Goal: Contribute content: Contribute content

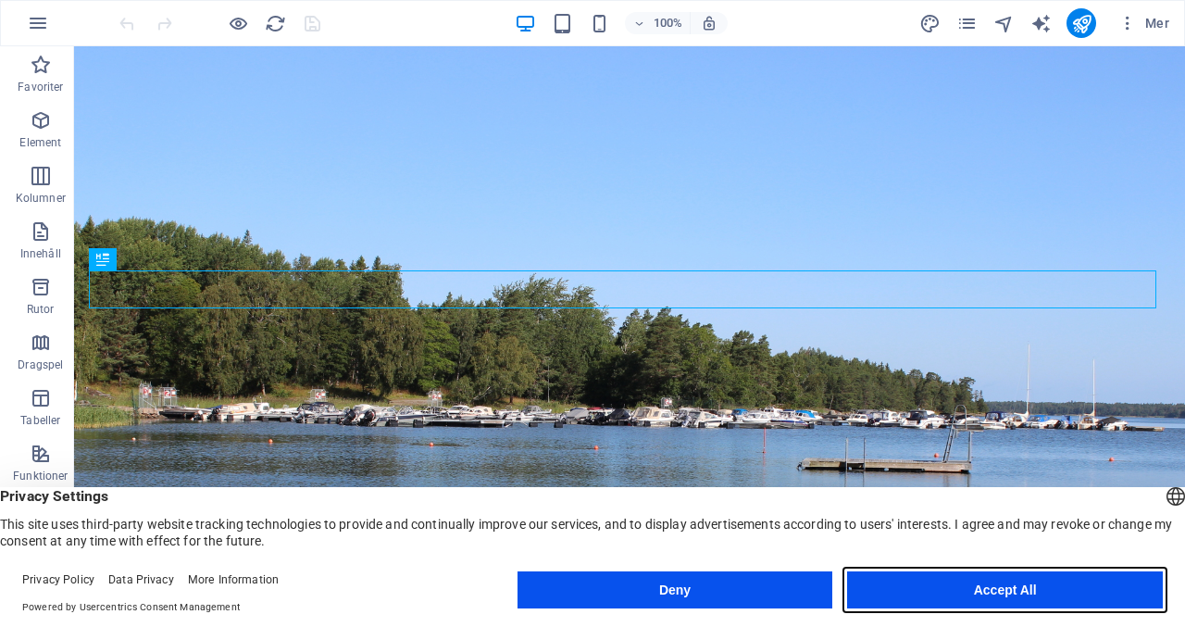
drag, startPoint x: 1015, startPoint y: 591, endPoint x: 941, endPoint y: 544, distance: 87.9
click at [1015, 591] on button "Accept All" at bounding box center [1005, 589] width 316 height 37
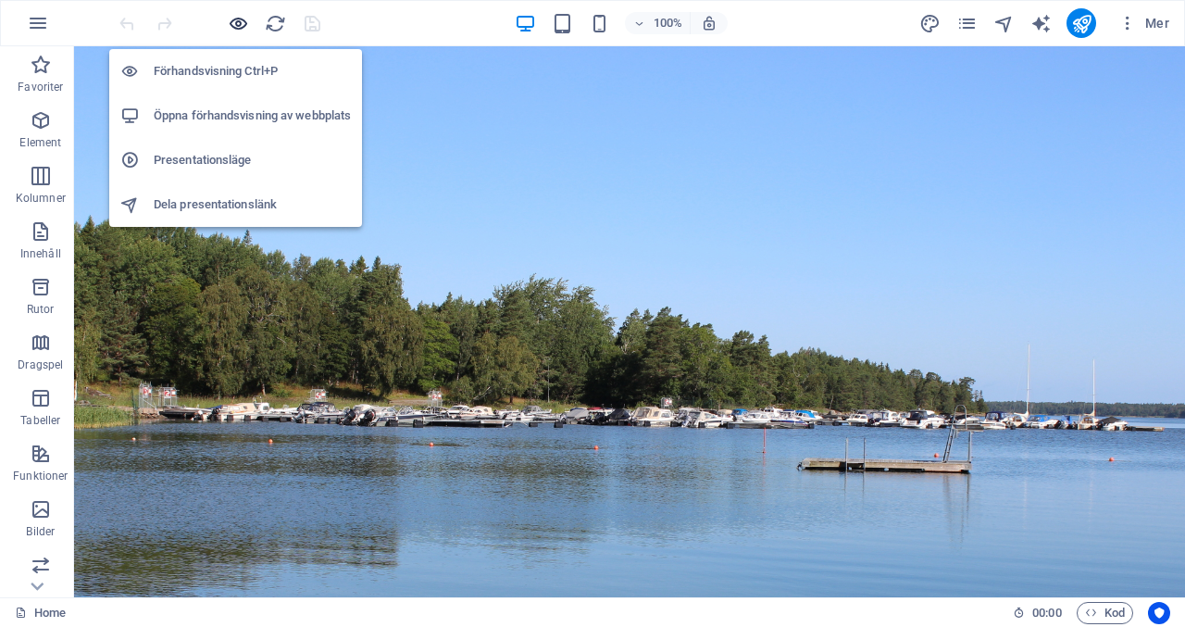
click at [245, 23] on icon "button" at bounding box center [238, 23] width 21 height 21
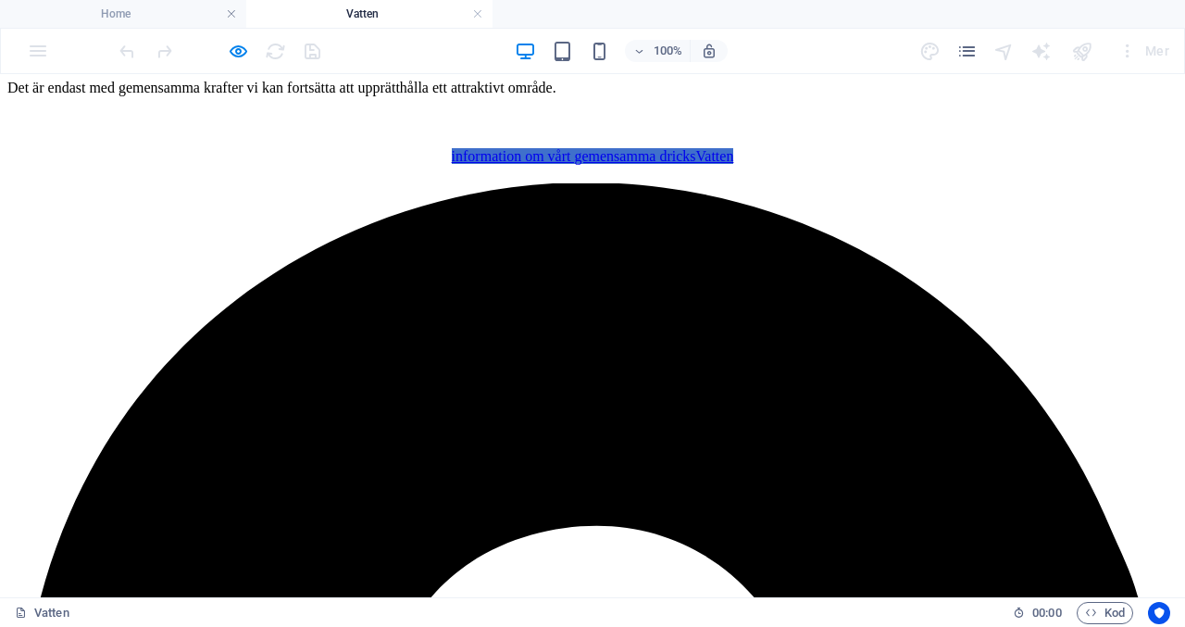
scroll to position [856, 0]
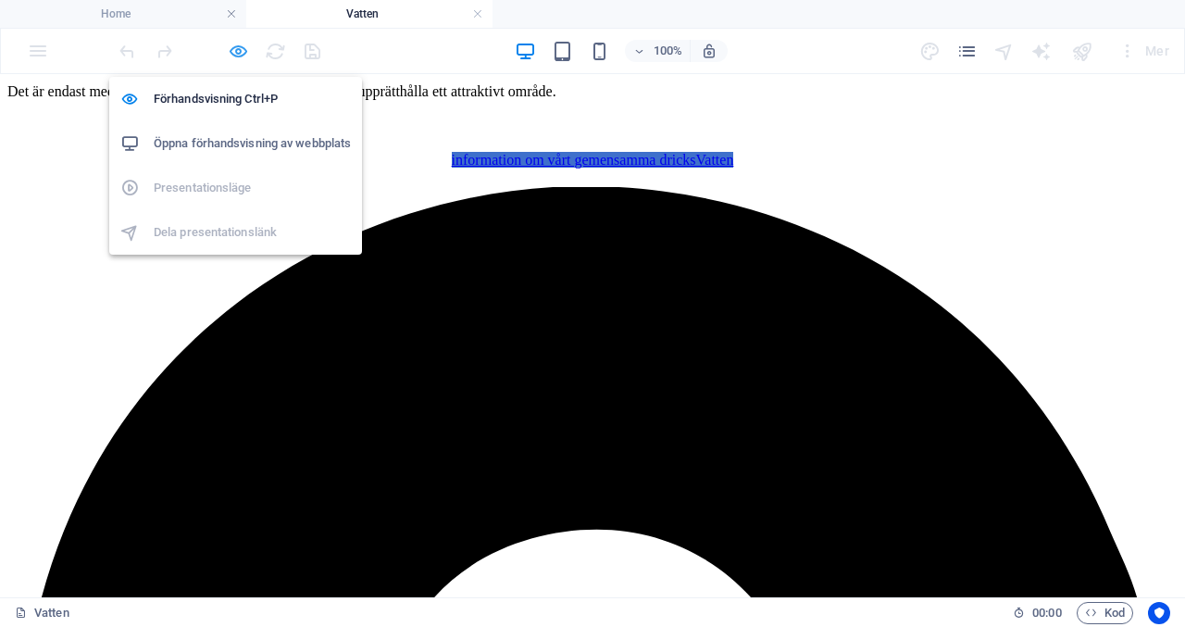
click at [235, 47] on icon "button" at bounding box center [238, 51] width 21 height 21
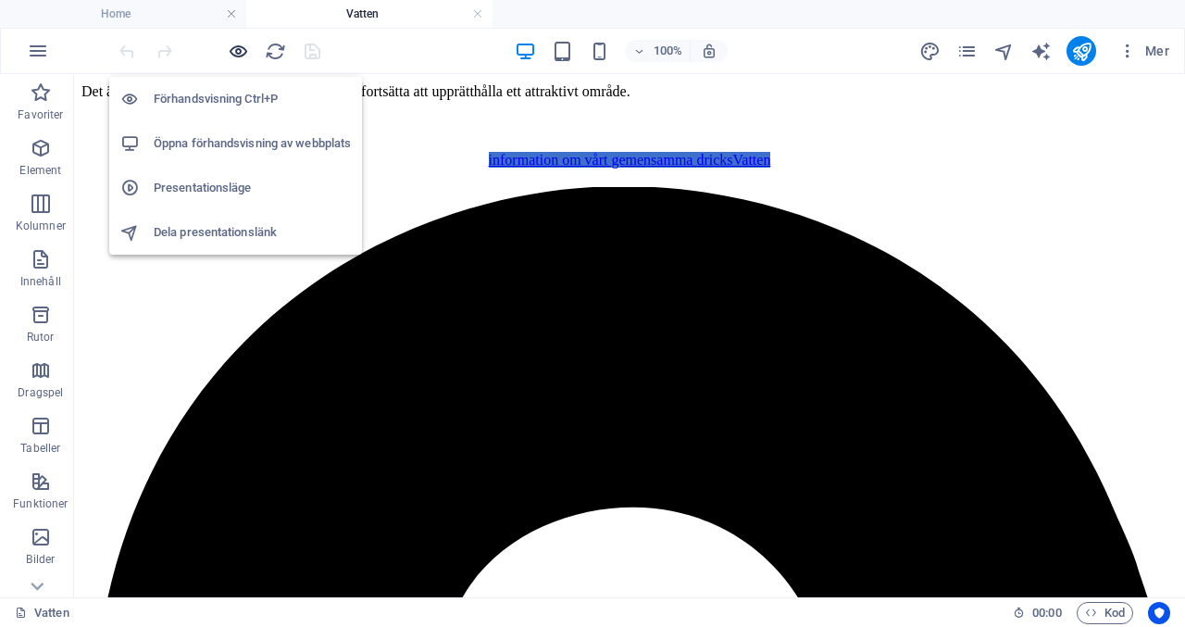
click at [237, 48] on icon "button" at bounding box center [238, 51] width 21 height 21
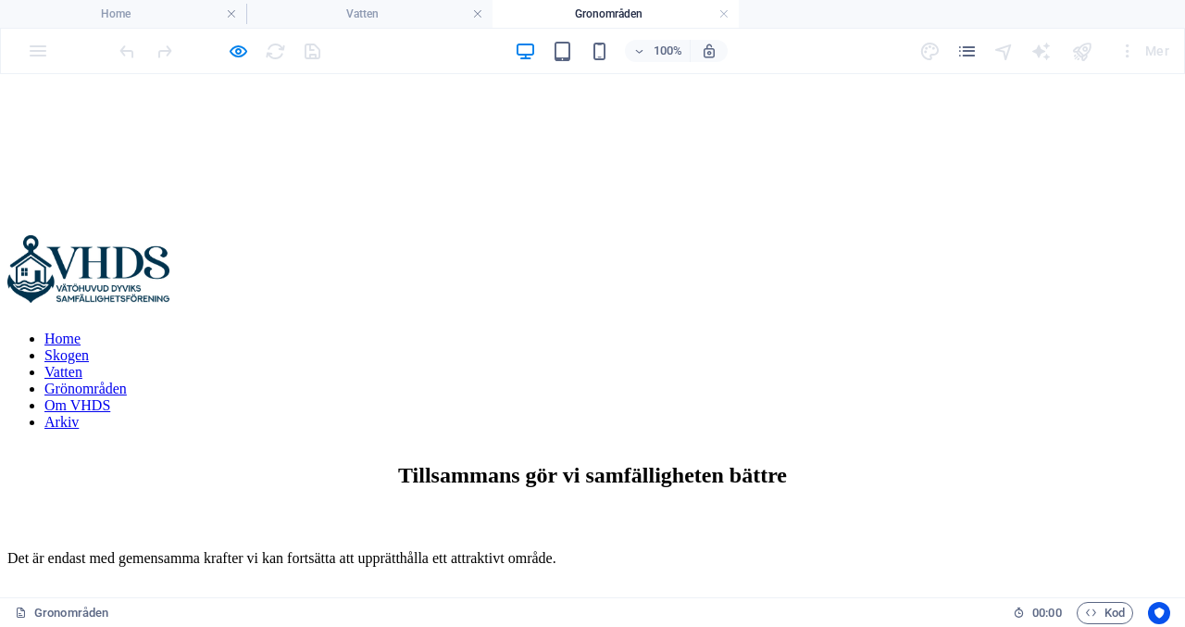
scroll to position [348, 0]
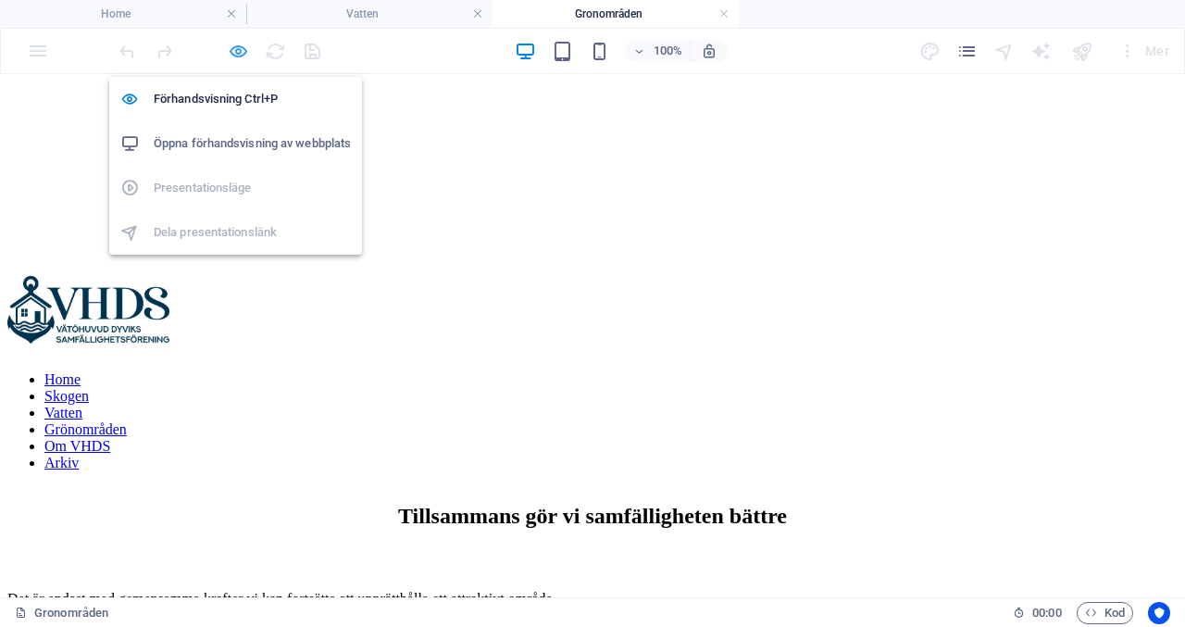
click at [233, 49] on icon "button" at bounding box center [238, 51] width 21 height 21
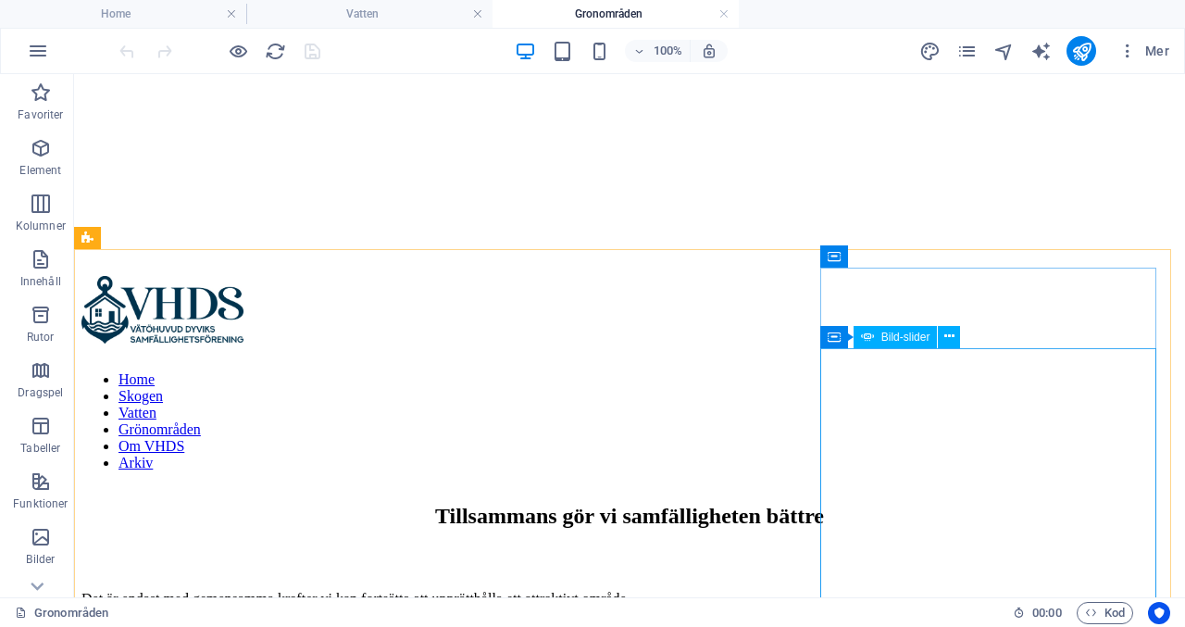
click at [877, 337] on div "Bild-slider" at bounding box center [896, 337] width 84 height 22
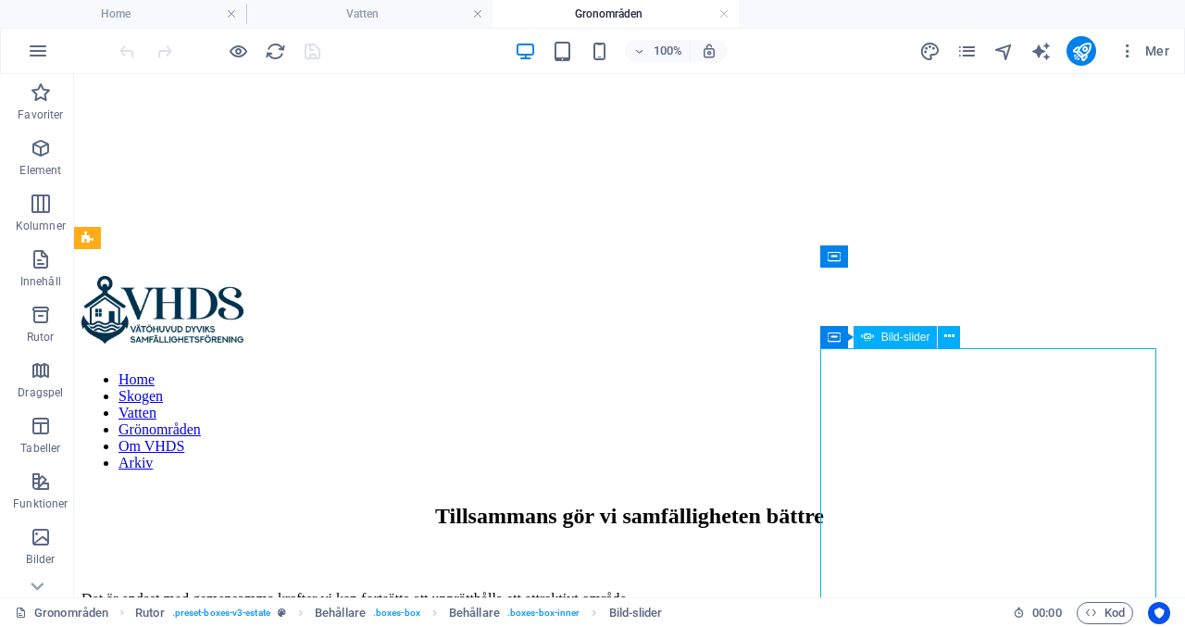
click at [877, 337] on div "Bild-slider" at bounding box center [896, 337] width 84 height 22
select select "px"
select select "fade"
select select "s"
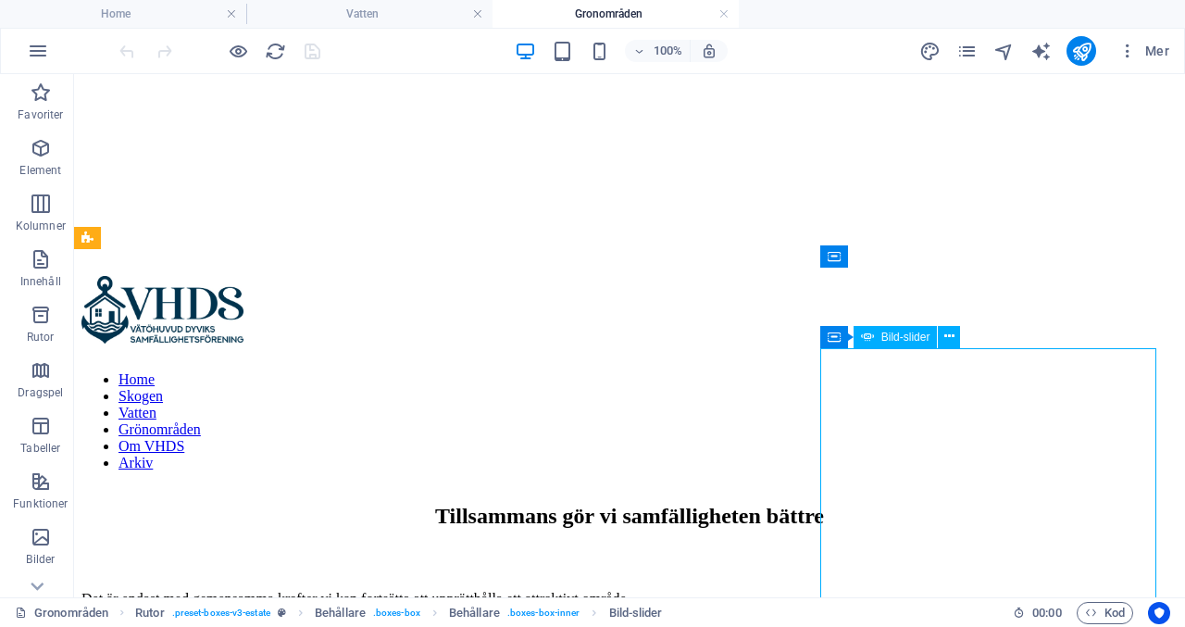
select select "progressive"
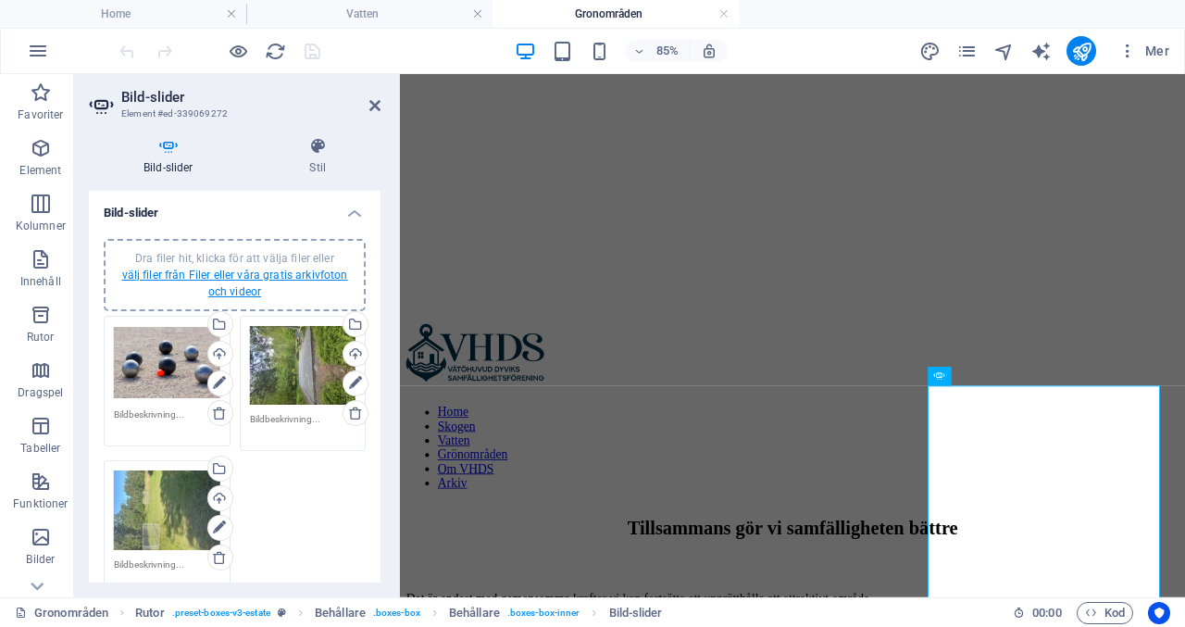
click at [293, 271] on link "välj filer från Filer eller våra gratis arkivfoton och videor" at bounding box center [235, 284] width 226 height 30
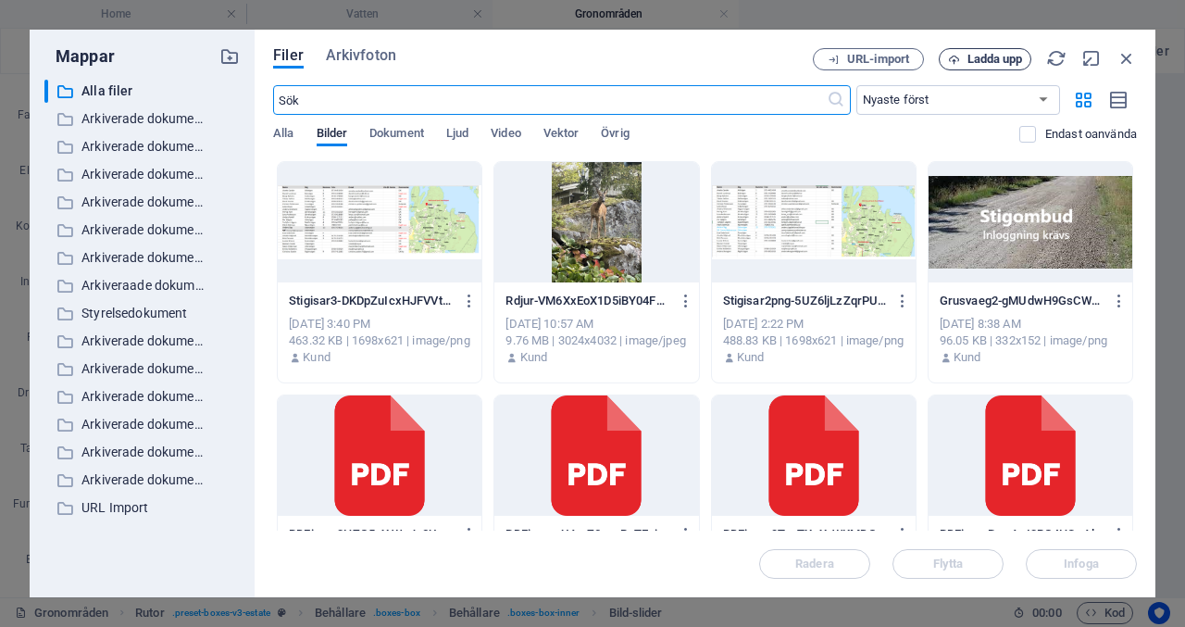
click at [996, 61] on span "Ladda upp" at bounding box center [996, 59] width 56 height 11
click at [1005, 64] on span "Ladda upp" at bounding box center [996, 59] width 56 height 11
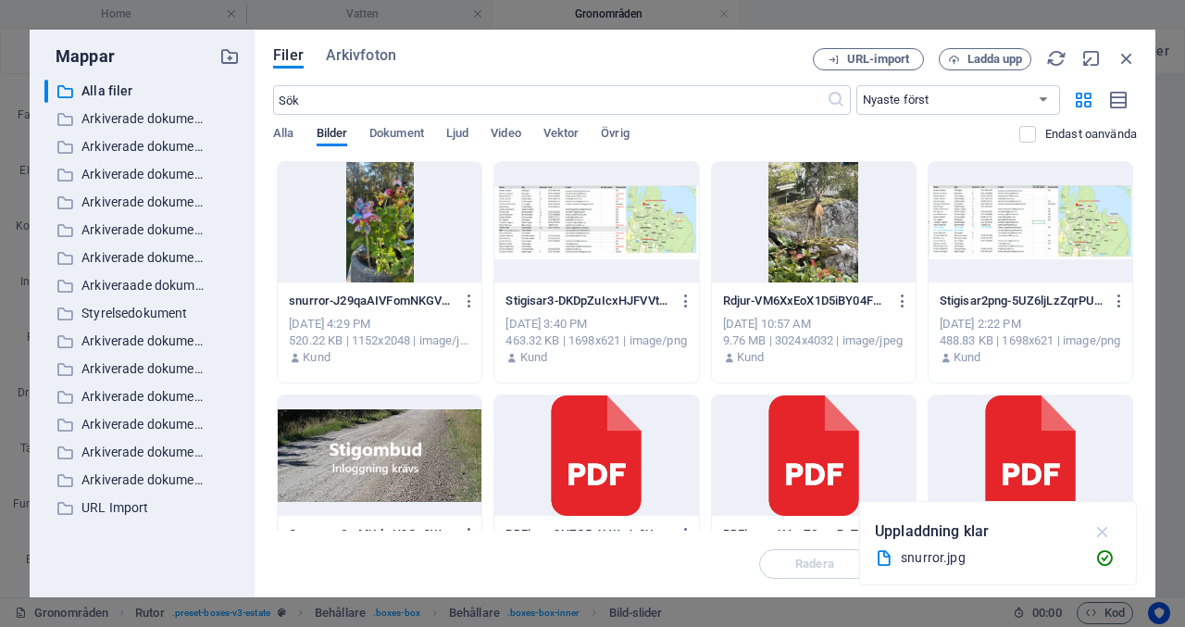
click at [1108, 527] on icon "button" at bounding box center [1103, 531] width 21 height 20
click at [397, 220] on div at bounding box center [380, 222] width 204 height 120
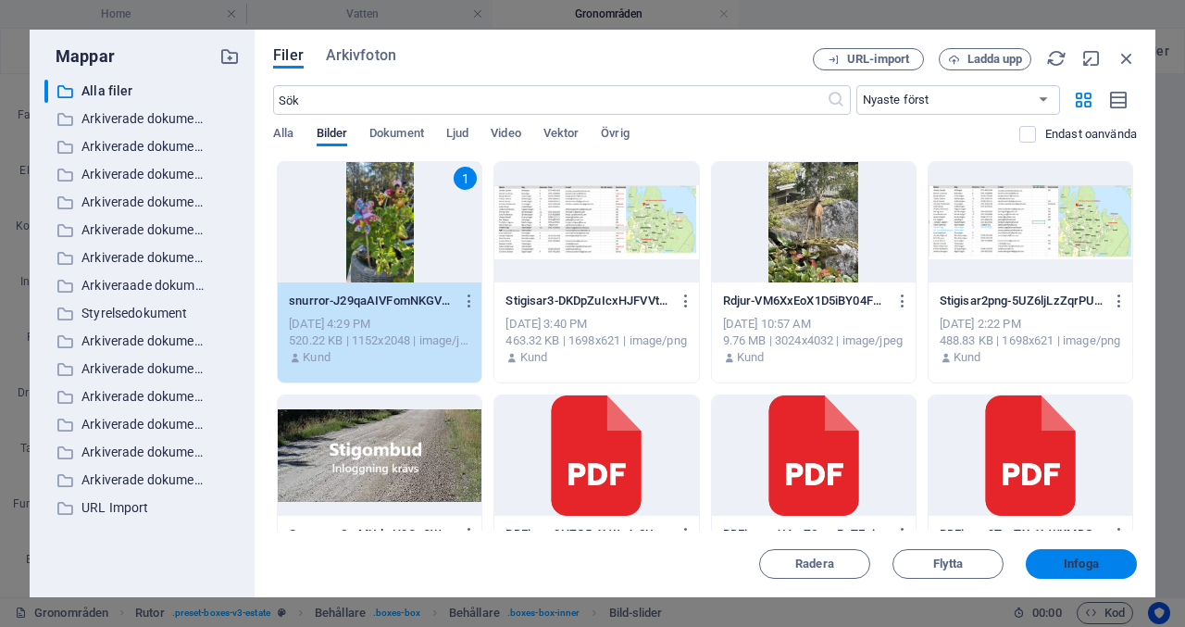
click at [1087, 568] on span "Infoga" at bounding box center [1081, 563] width 35 height 11
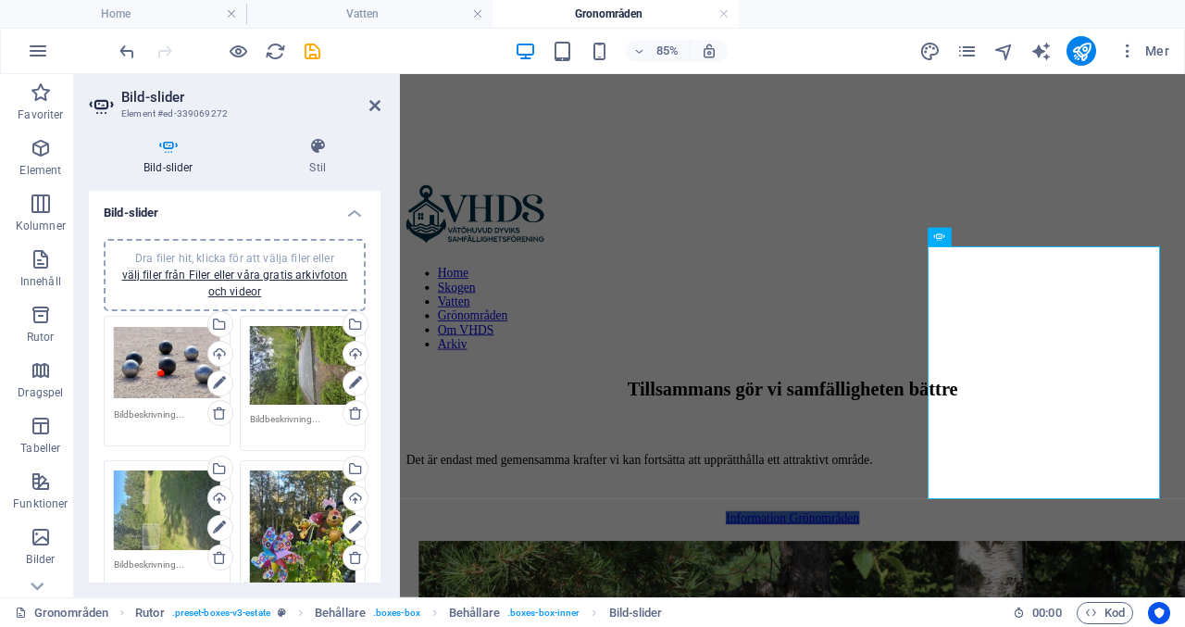
scroll to position [518, 0]
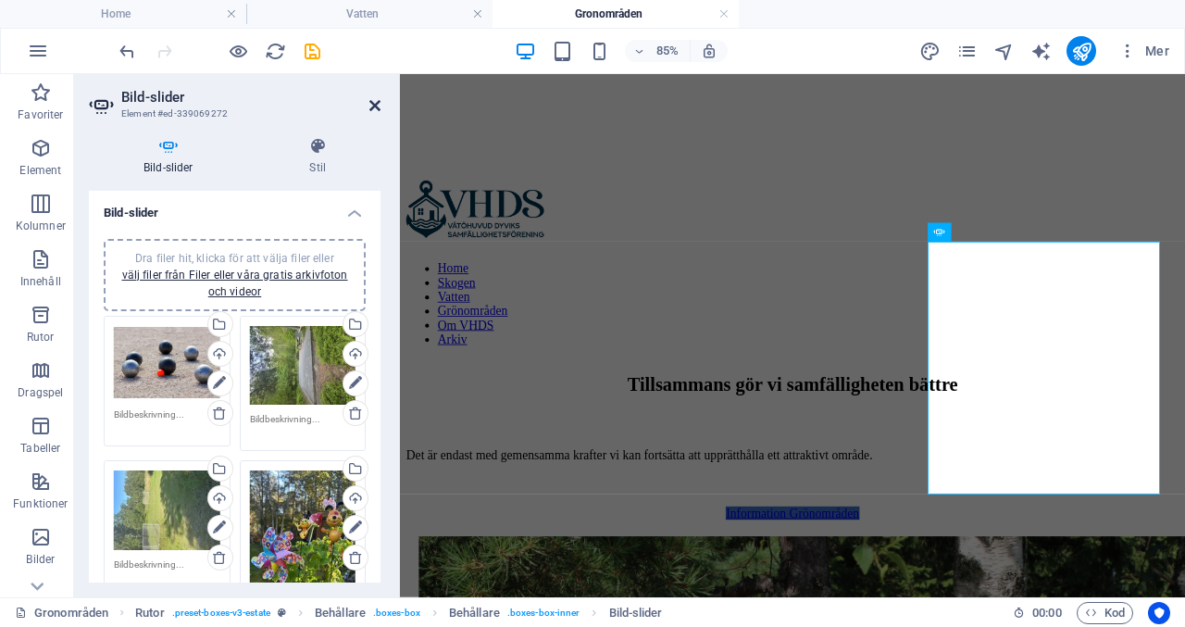
click at [372, 108] on icon at bounding box center [375, 105] width 11 height 15
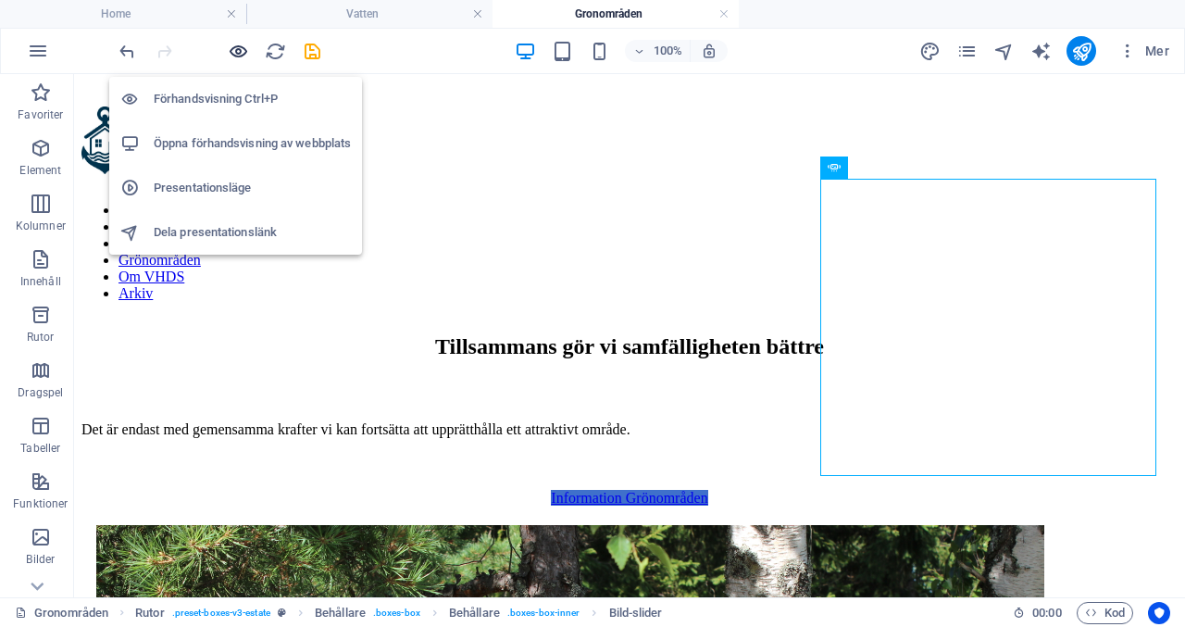
click at [241, 50] on icon "button" at bounding box center [238, 51] width 21 height 21
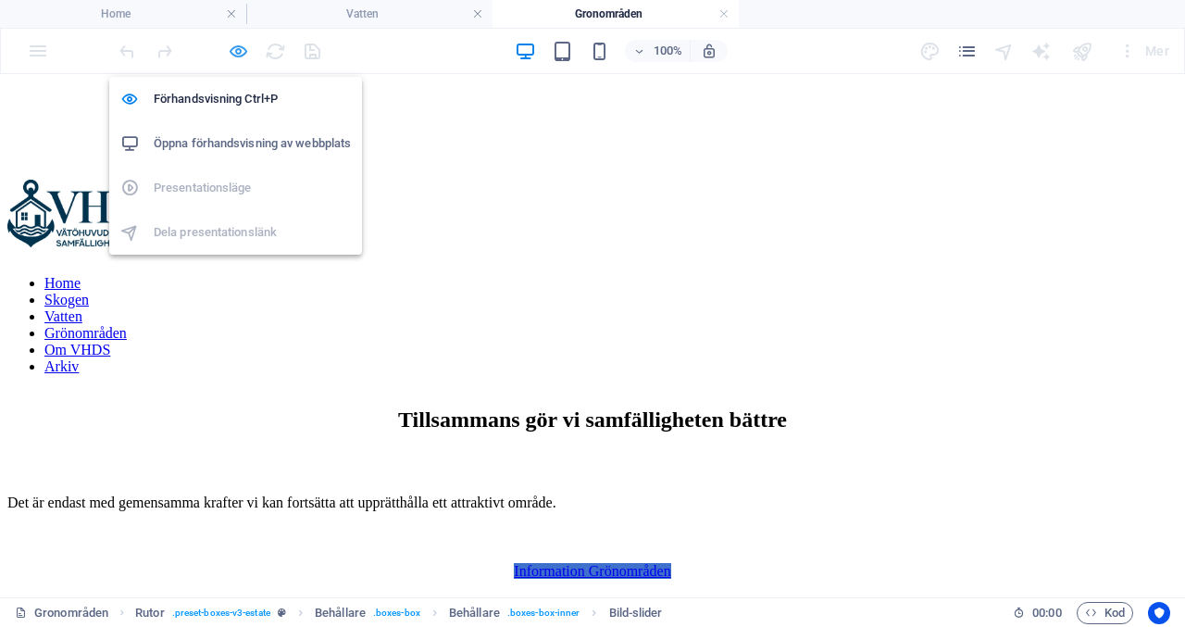
scroll to position [445, 0]
click at [232, 56] on icon "button" at bounding box center [238, 51] width 21 height 21
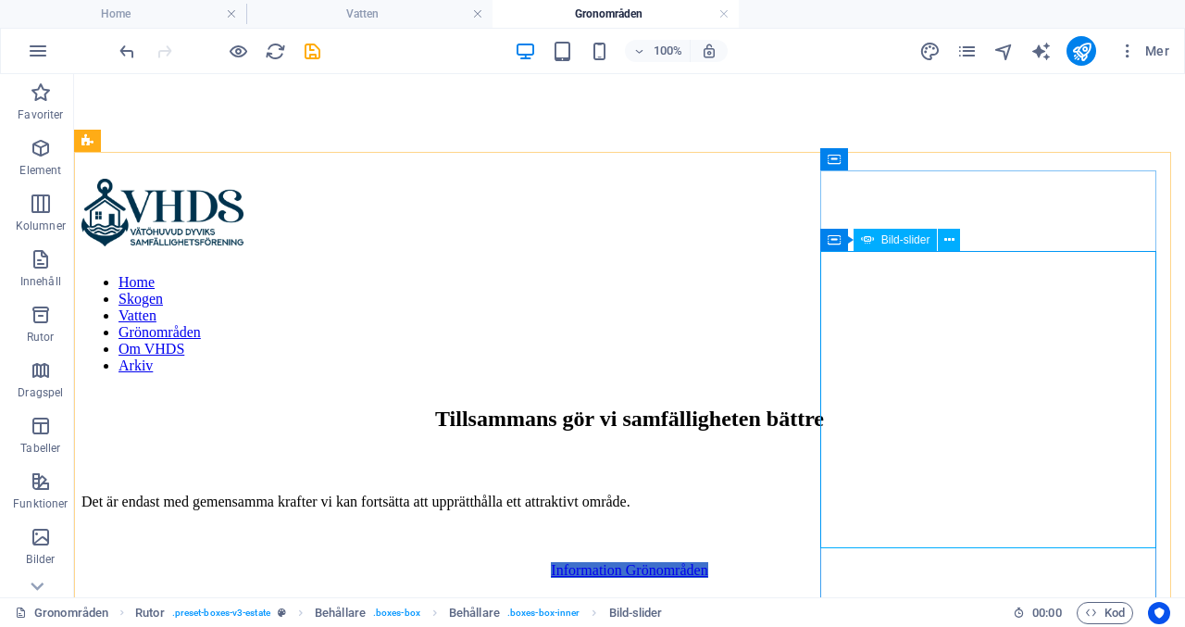
click at [908, 237] on span "Bild-slider" at bounding box center [906, 239] width 49 height 11
select select "px"
select select "fade"
select select "s"
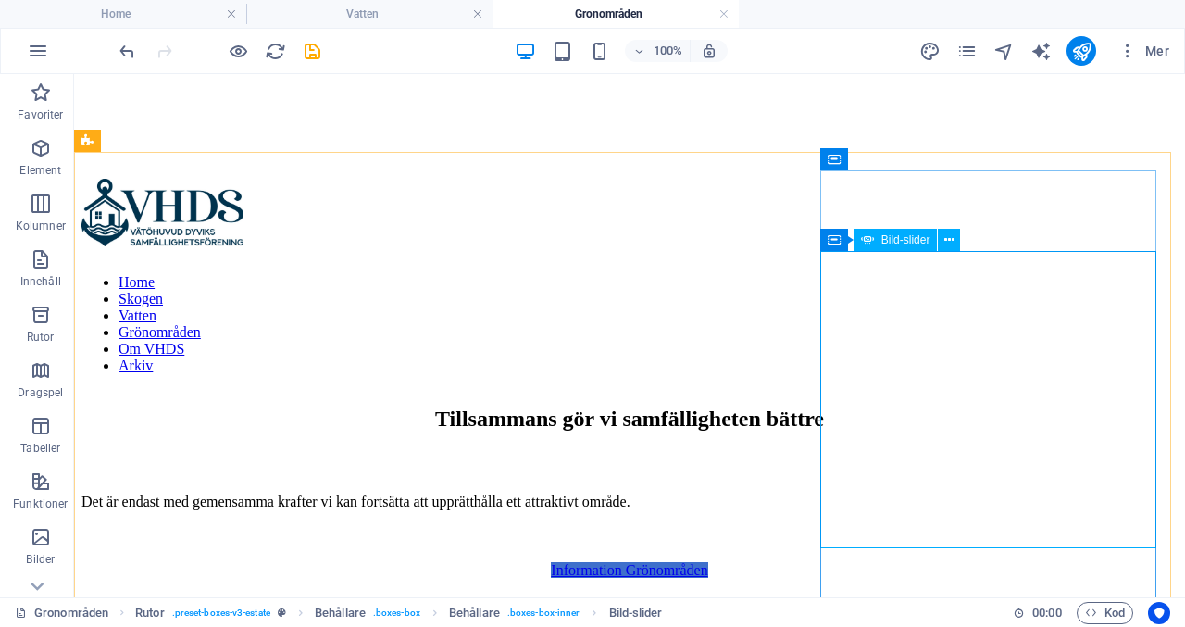
select select "s"
select select "progressive"
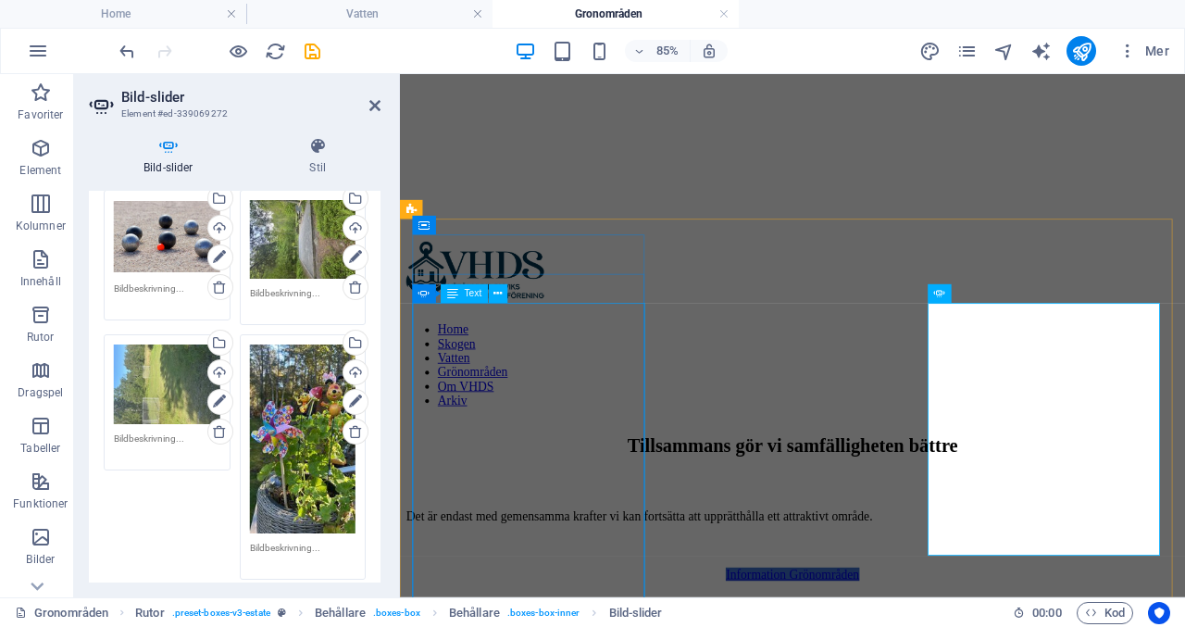
scroll to position [125, 0]
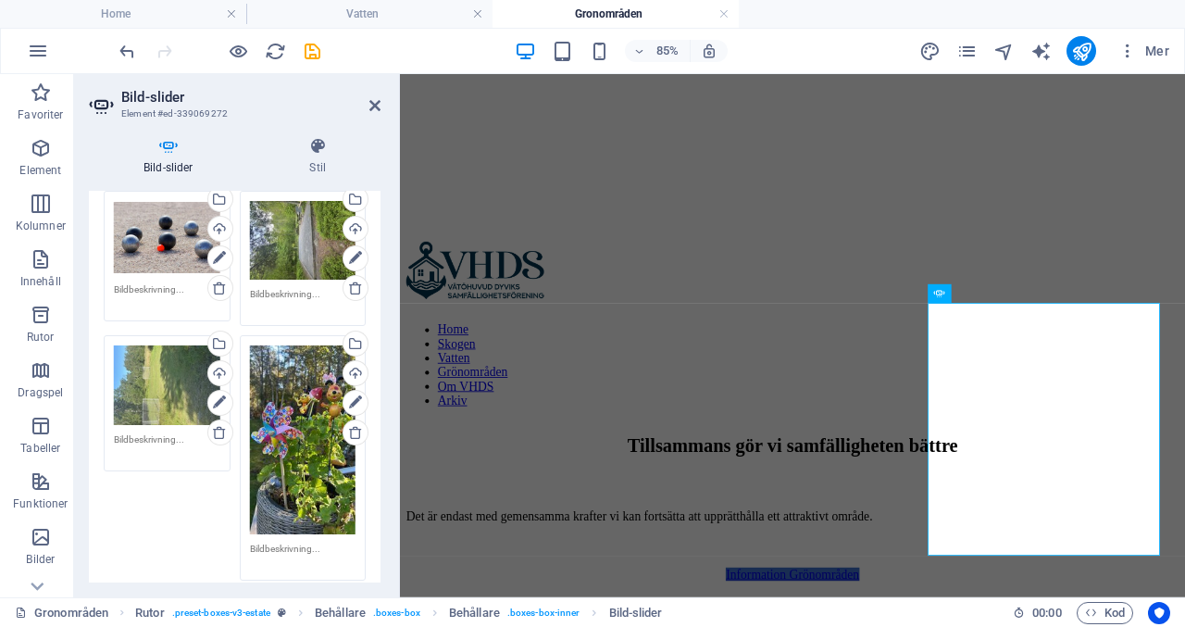
click at [170, 150] on icon at bounding box center [168, 146] width 159 height 19
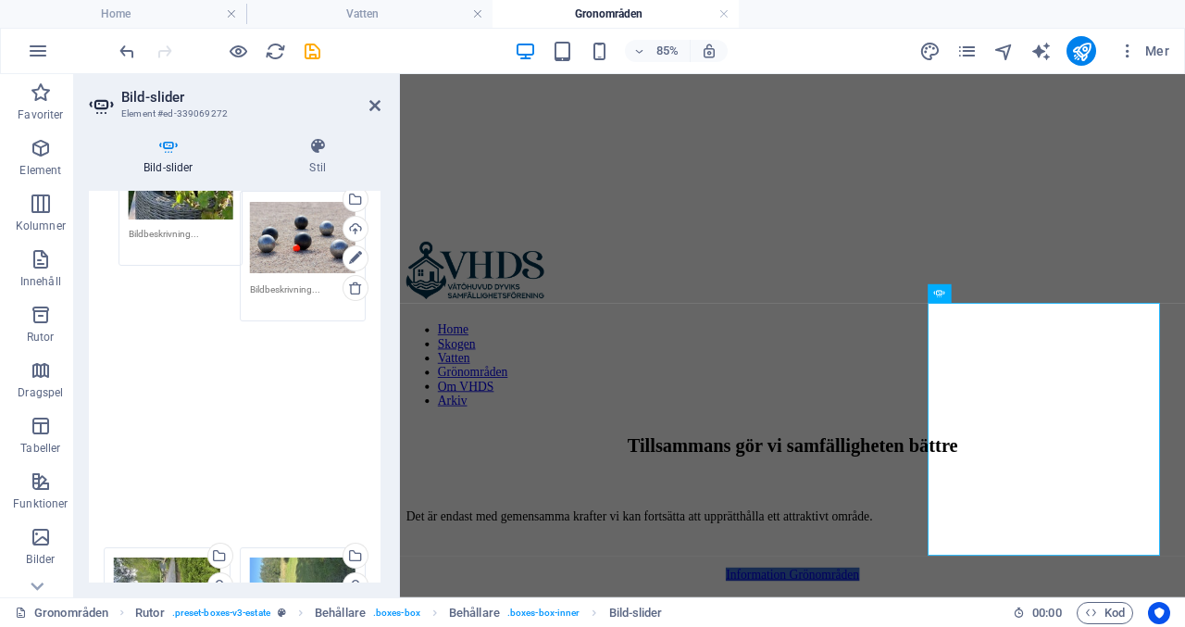
scroll to position [0, 0]
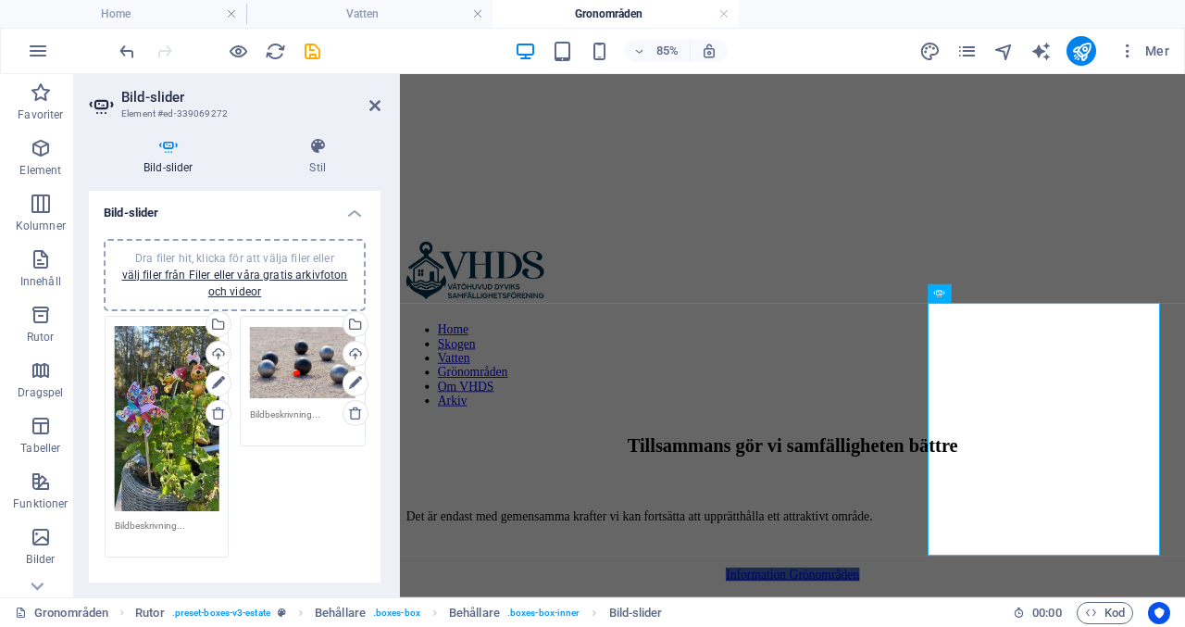
drag, startPoint x: 307, startPoint y: 440, endPoint x: 173, endPoint y: 421, distance: 134.6
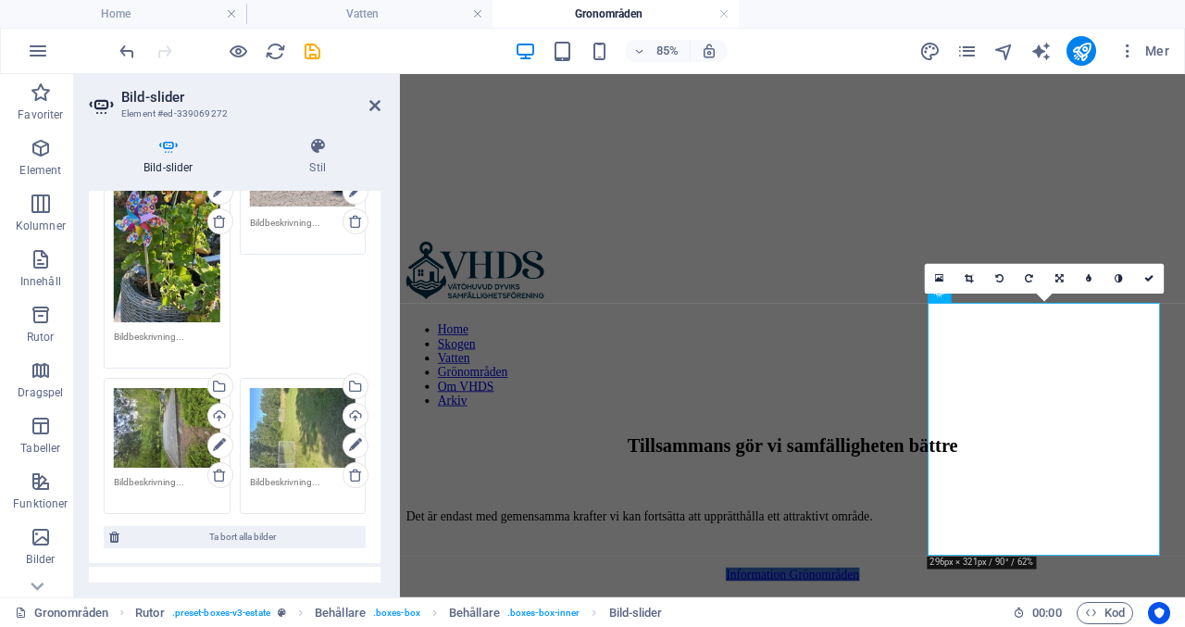
scroll to position [191, 0]
click at [307, 307] on div "Dra filer hit, klicka för att välja filer eller välj filer från Filer eller vår…" at bounding box center [234, 319] width 271 height 399
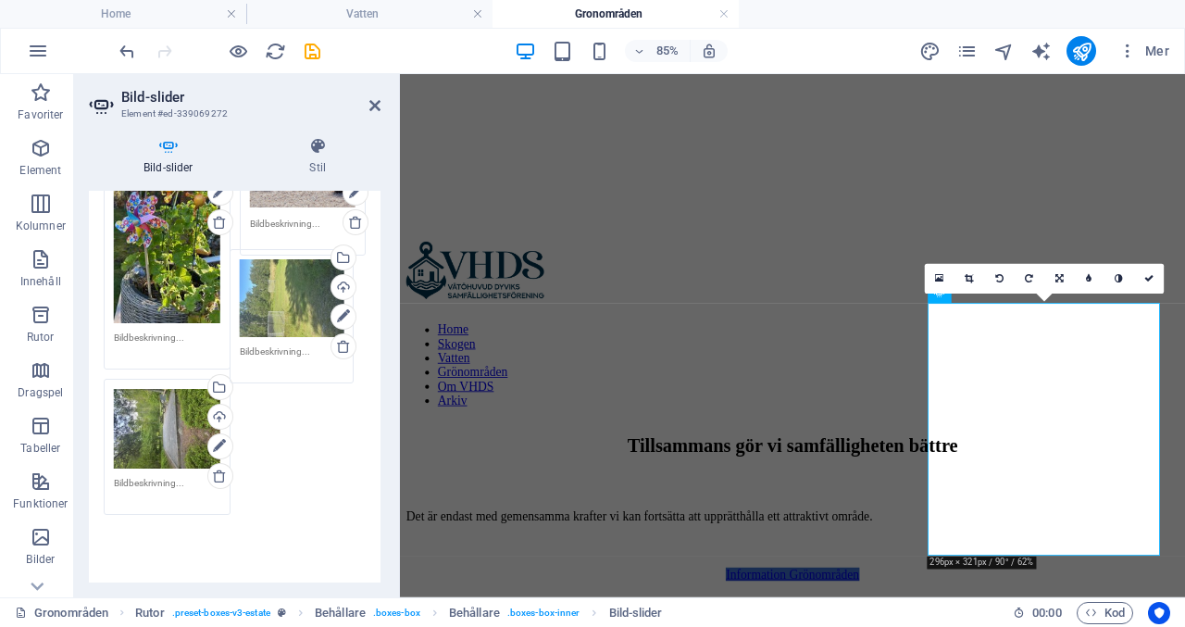
drag, startPoint x: 298, startPoint y: 401, endPoint x: 290, endPoint y: 274, distance: 127.2
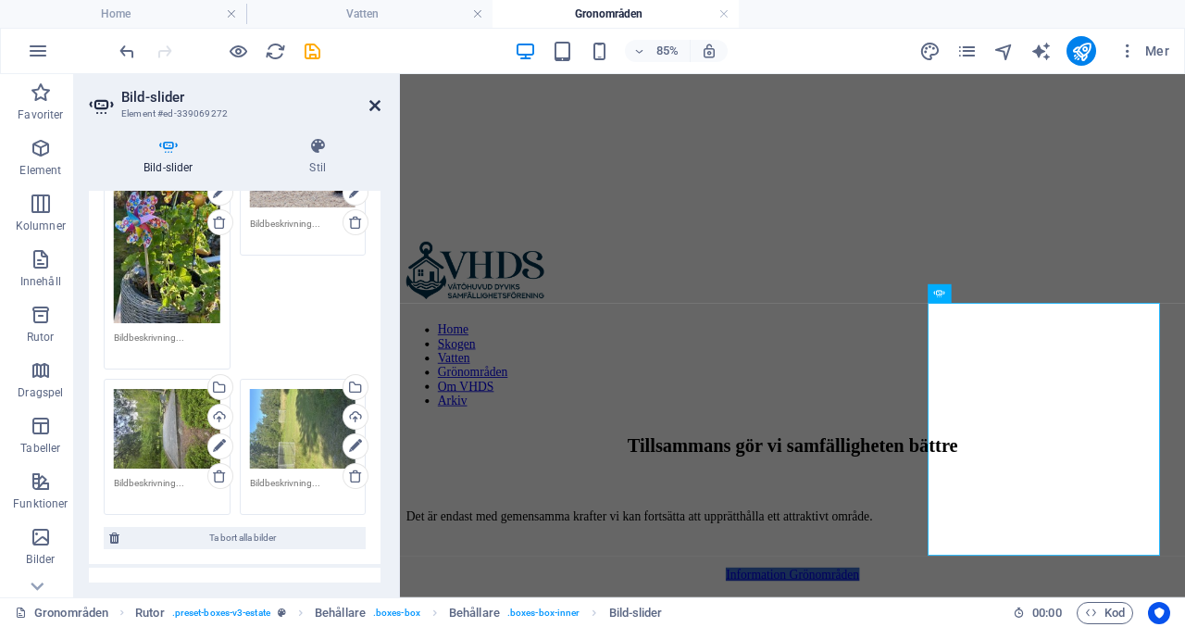
click at [380, 102] on icon at bounding box center [375, 105] width 11 height 15
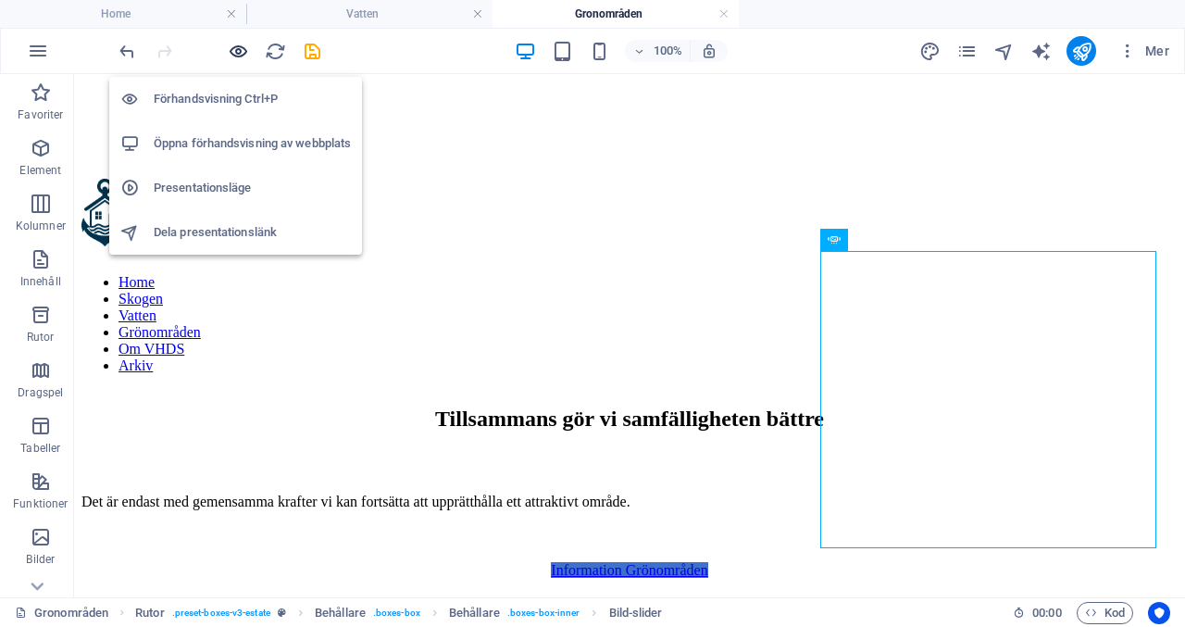
click at [235, 47] on icon "button" at bounding box center [238, 51] width 21 height 21
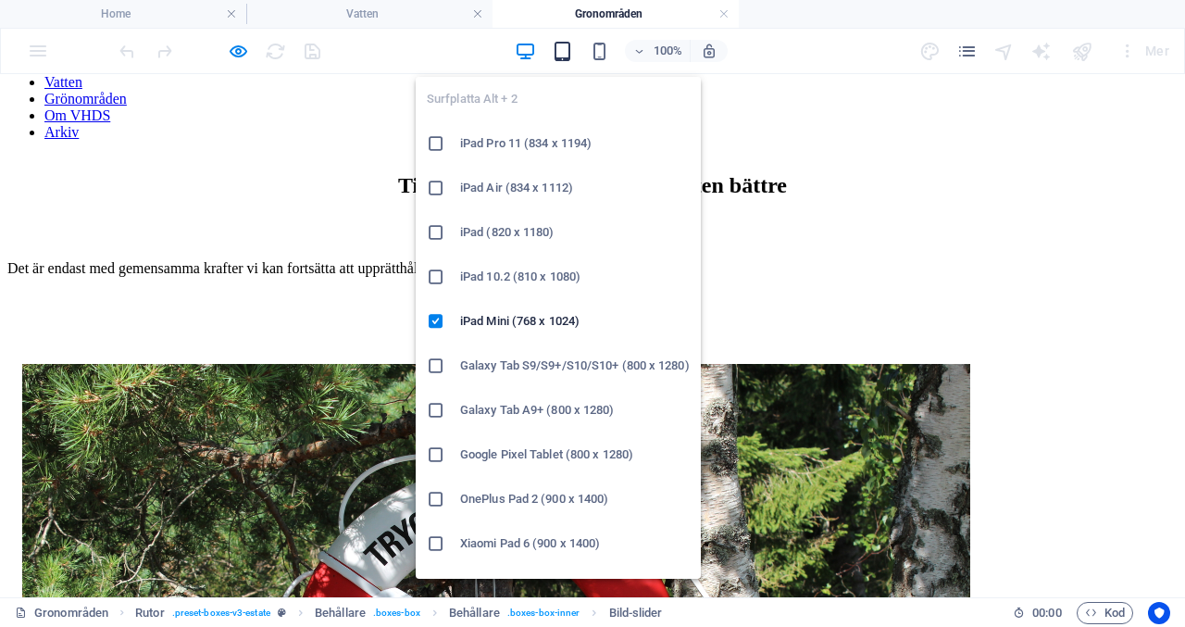
scroll to position [678, 0]
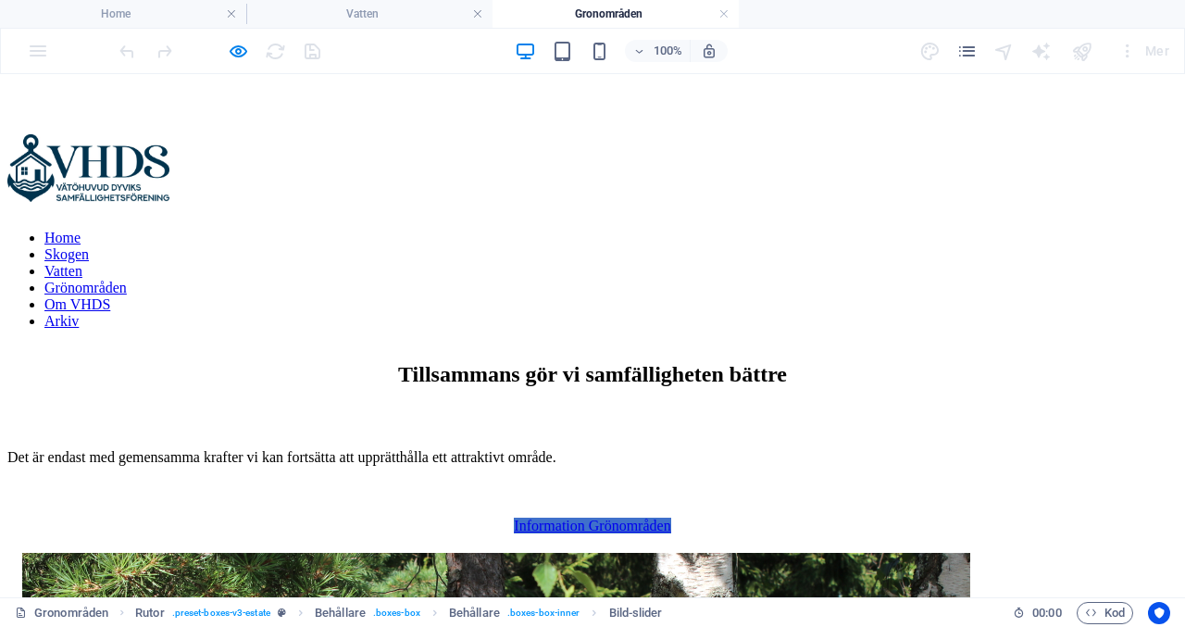
scroll to position [474, 0]
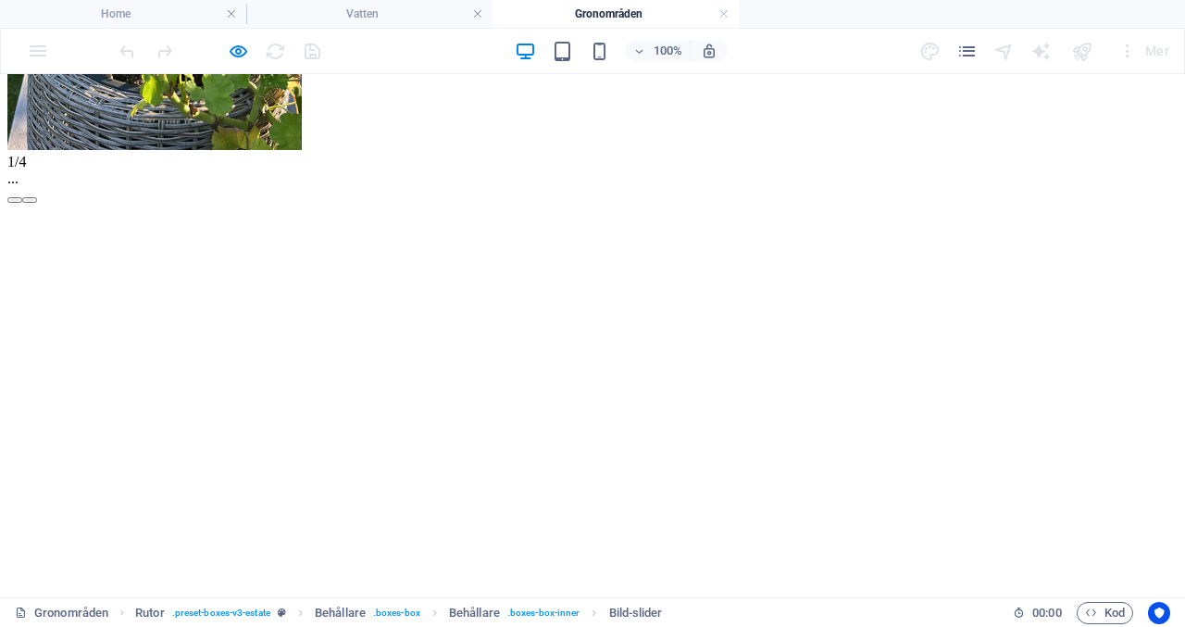
click at [37, 203] on button "button" at bounding box center [29, 200] width 15 height 6
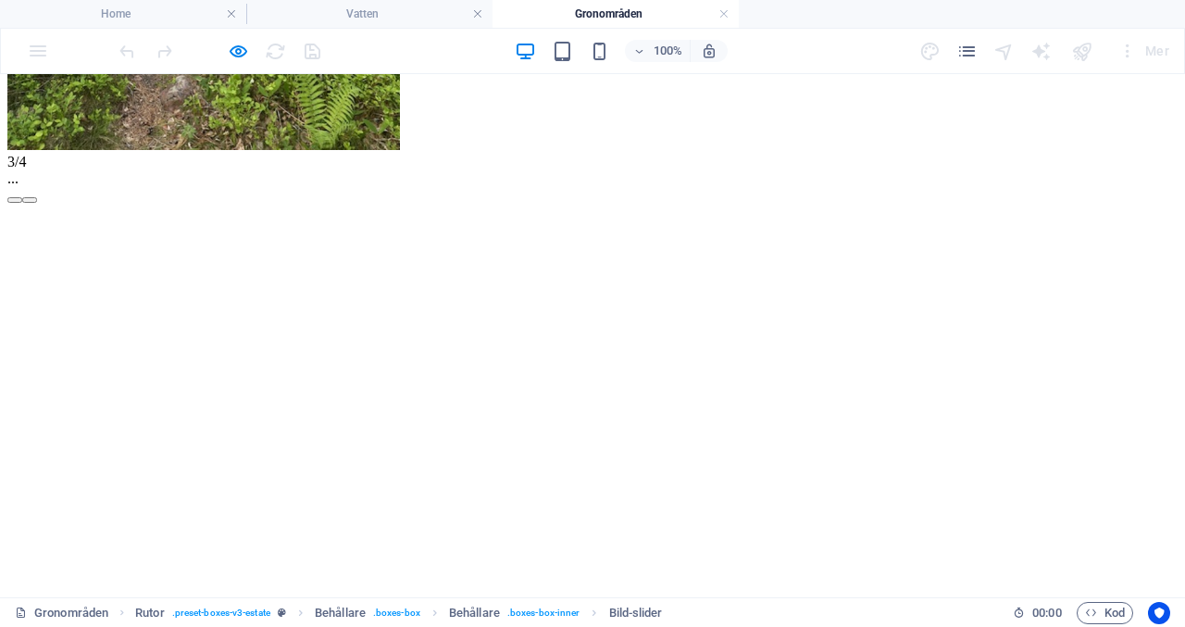
click at [37, 203] on button "button" at bounding box center [29, 200] width 15 height 6
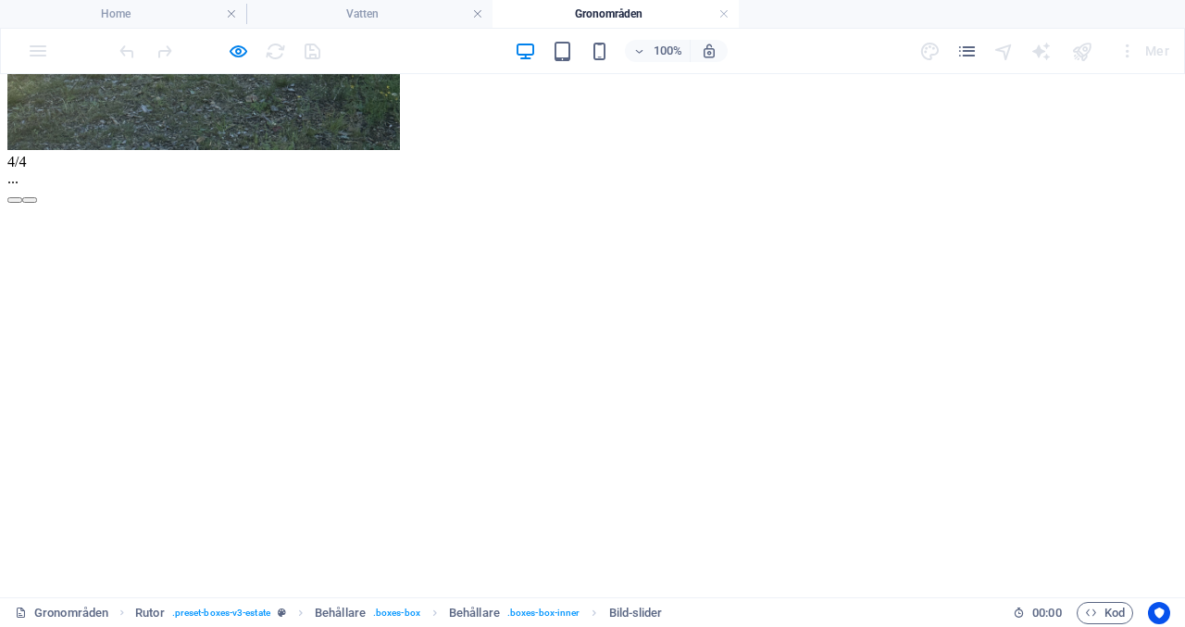
click at [37, 203] on button "button" at bounding box center [29, 200] width 15 height 6
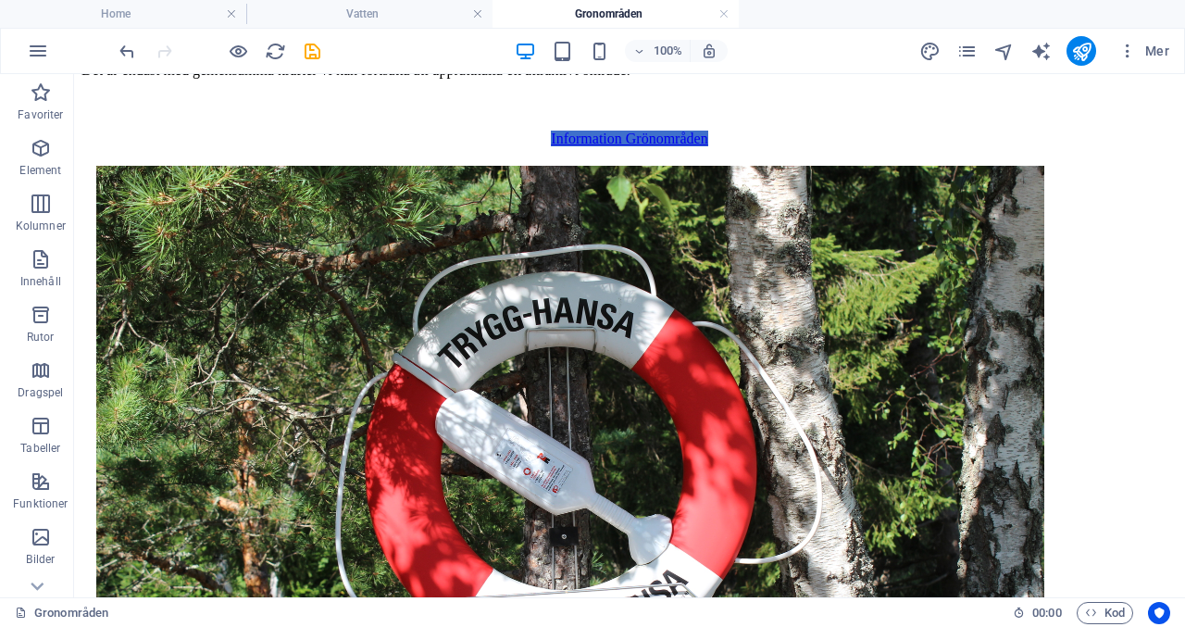
scroll to position [874, 0]
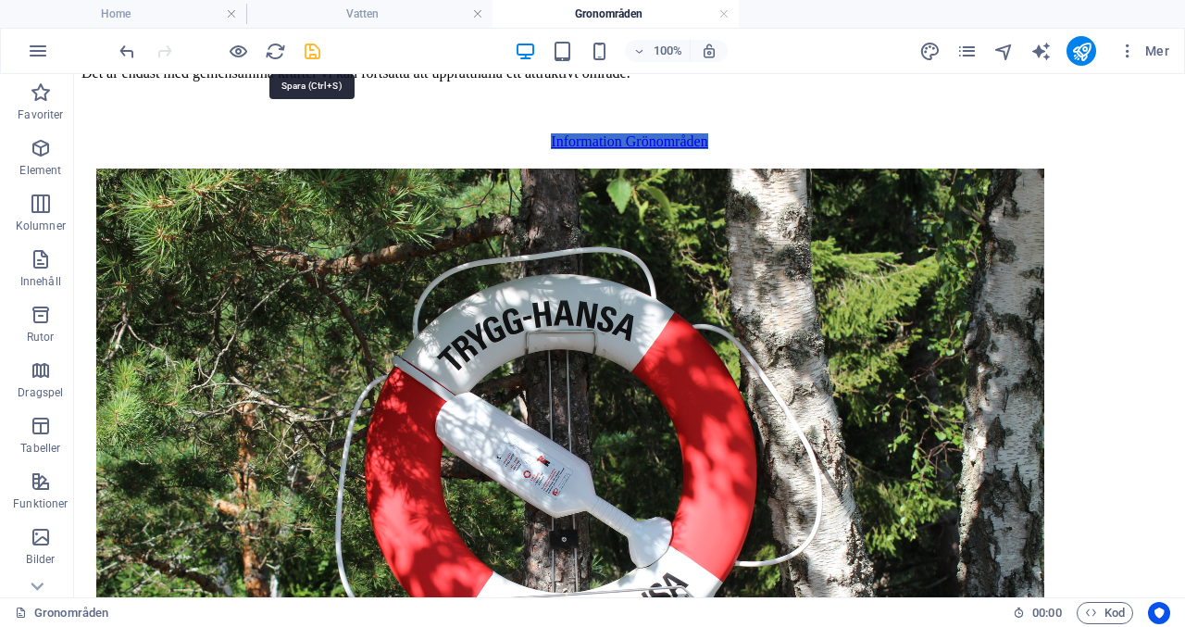
click at [312, 48] on icon "save" at bounding box center [312, 51] width 21 height 21
click at [1085, 56] on icon "publish" at bounding box center [1082, 51] width 21 height 21
